Goal: Information Seeking & Learning: Find specific page/section

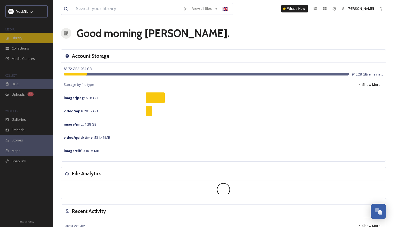
click at [32, 41] on div "Library" at bounding box center [26, 38] width 53 height 10
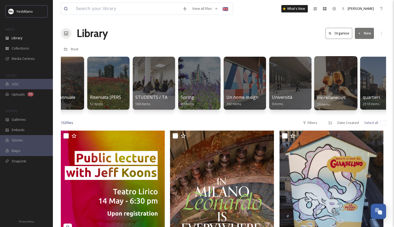
scroll to position [0, 1094]
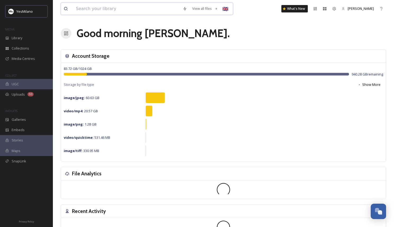
click at [118, 12] on input at bounding box center [126, 9] width 107 height 12
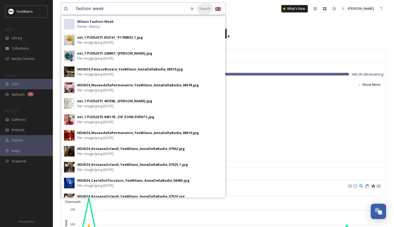
type input "fashion week"
click at [197, 6] on div "Search" at bounding box center [205, 8] width 16 height 10
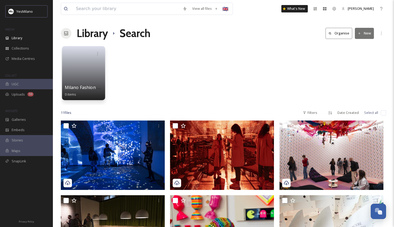
click at [88, 61] on link at bounding box center [84, 71] width 38 height 26
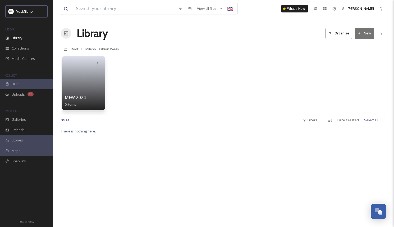
click at [88, 75] on link at bounding box center [84, 81] width 38 height 26
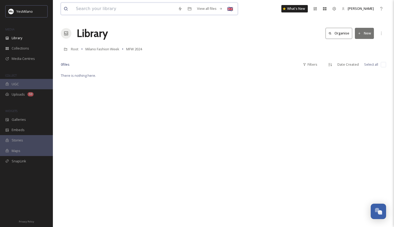
click at [78, 6] on input at bounding box center [124, 9] width 102 height 12
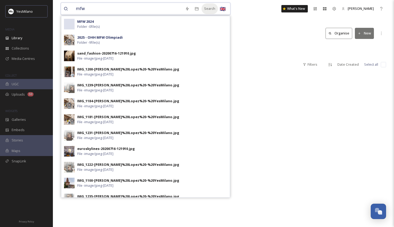
type input "mfw"
click at [203, 8] on div "Search" at bounding box center [209, 8] width 16 height 10
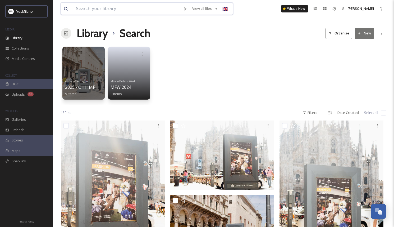
click at [98, 8] on input at bounding box center [126, 9] width 107 height 12
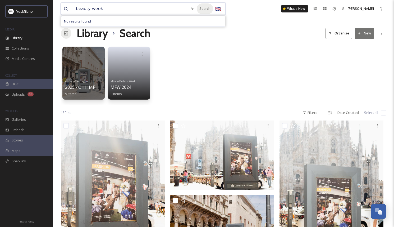
type input "beauty week"
click at [199, 8] on div "Search" at bounding box center [205, 8] width 16 height 10
